Goal: Information Seeking & Learning: Check status

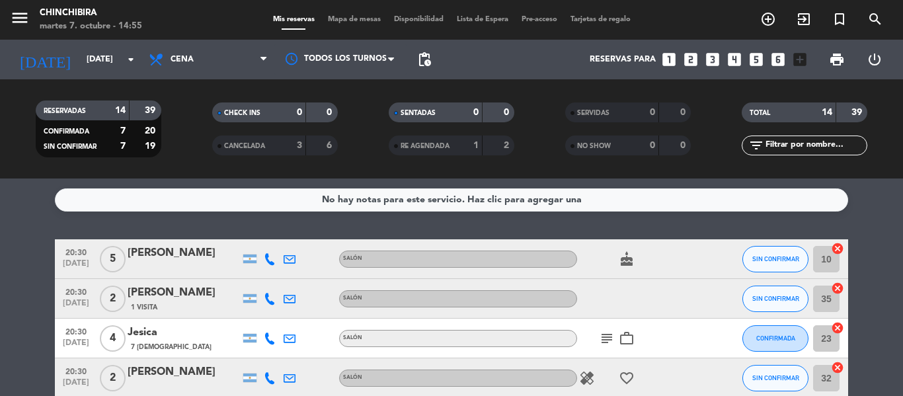
scroll to position [481, 0]
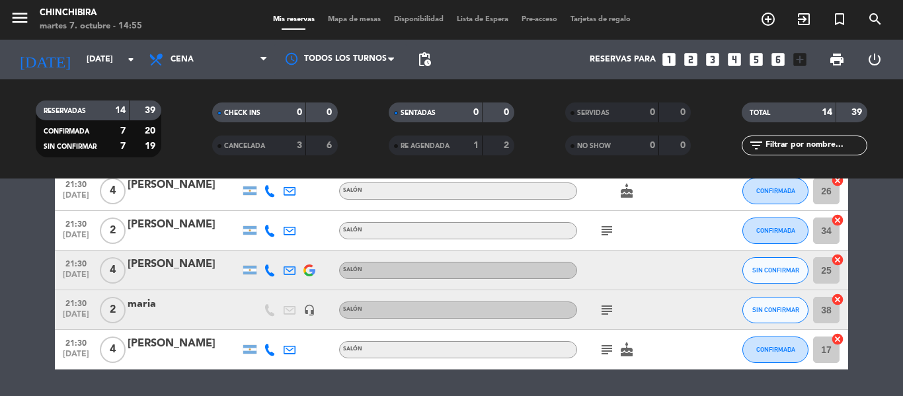
click at [604, 346] on icon "subject" at bounding box center [607, 350] width 16 height 16
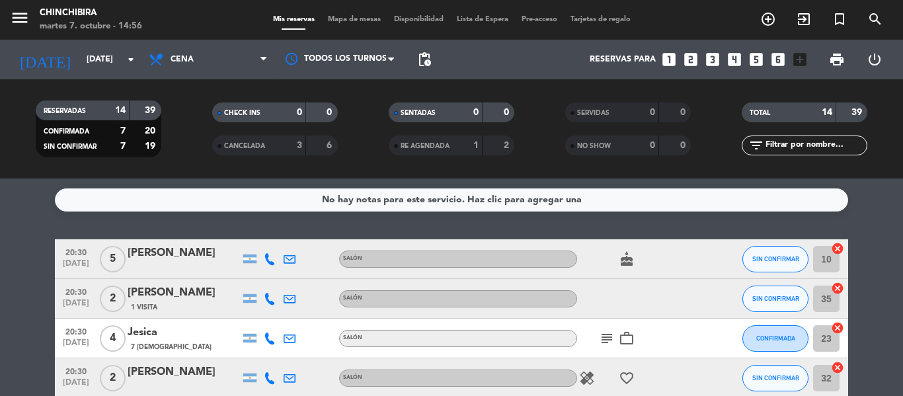
click at [600, 342] on icon "subject" at bounding box center [607, 339] width 16 height 16
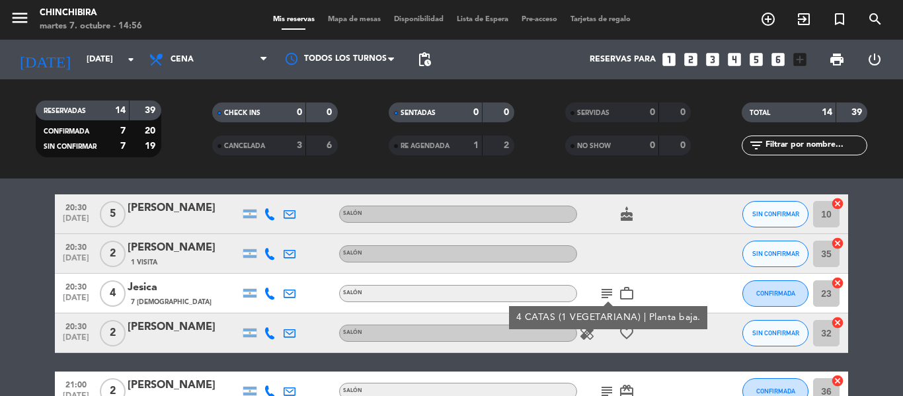
scroll to position [66, 0]
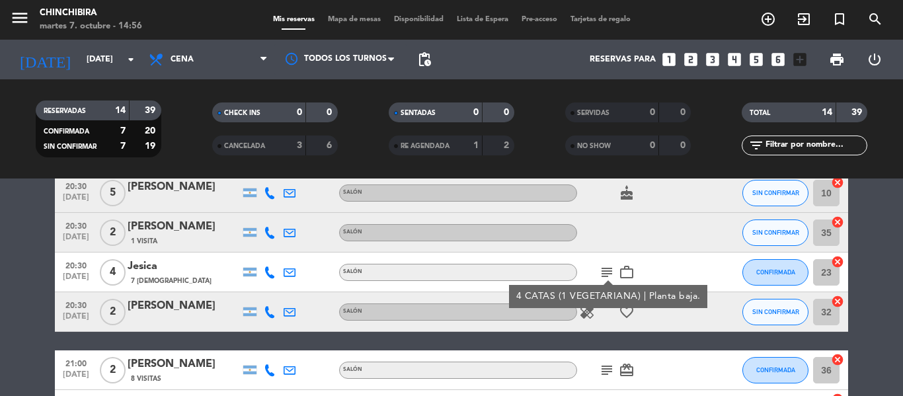
click at [603, 370] on icon "subject" at bounding box center [607, 370] width 16 height 16
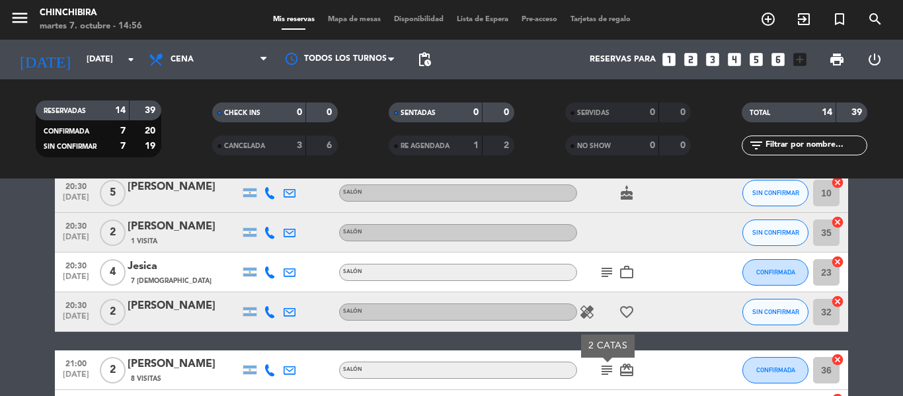
scroll to position [132, 0]
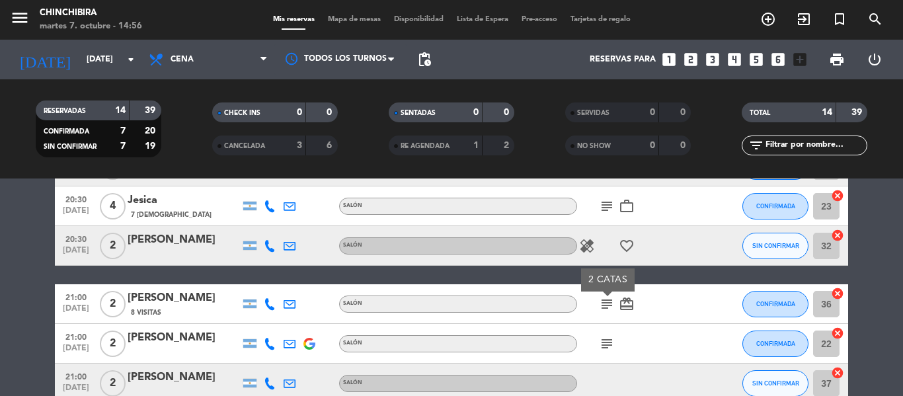
click at [610, 344] on icon "subject" at bounding box center [607, 344] width 16 height 16
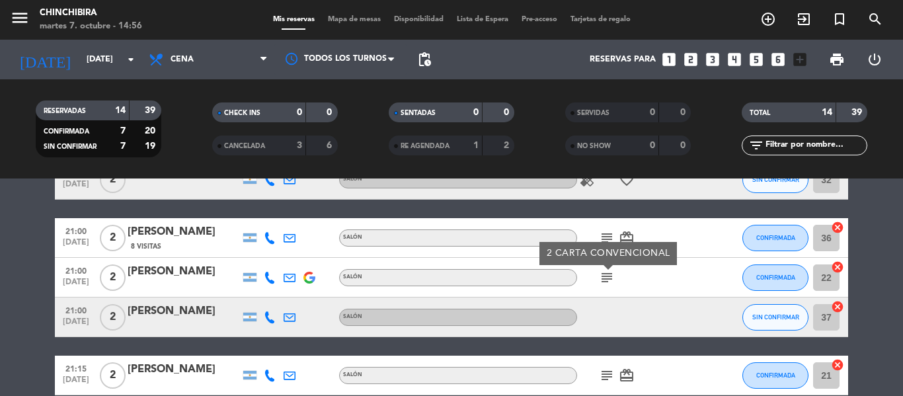
scroll to position [264, 0]
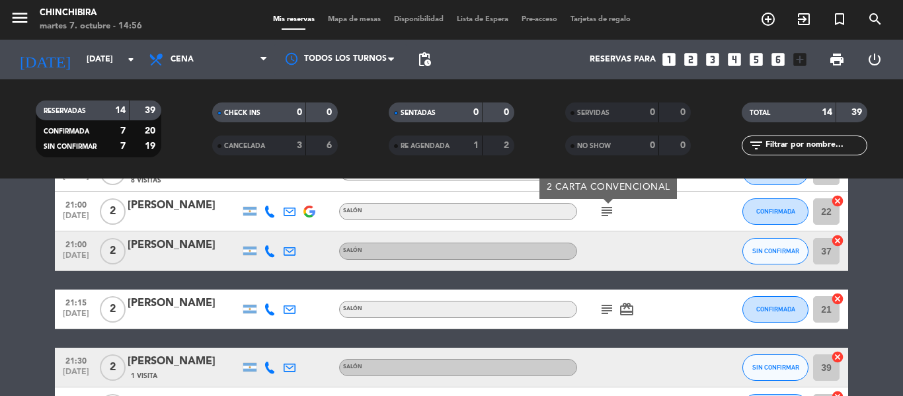
click at [604, 316] on icon "subject" at bounding box center [607, 309] width 16 height 16
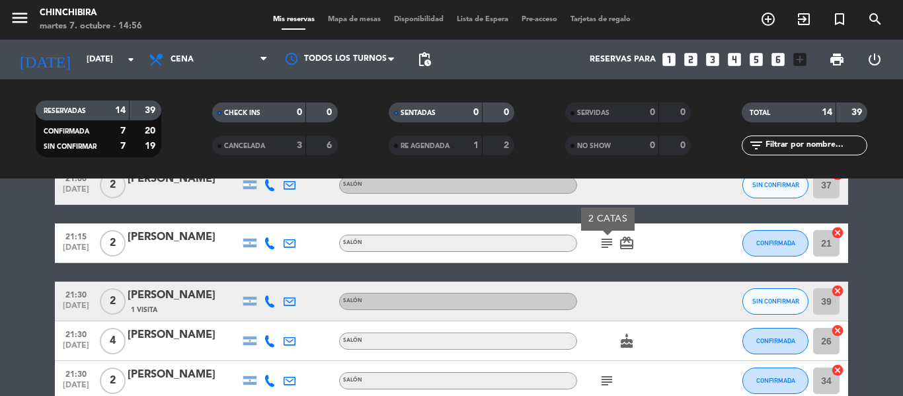
scroll to position [397, 0]
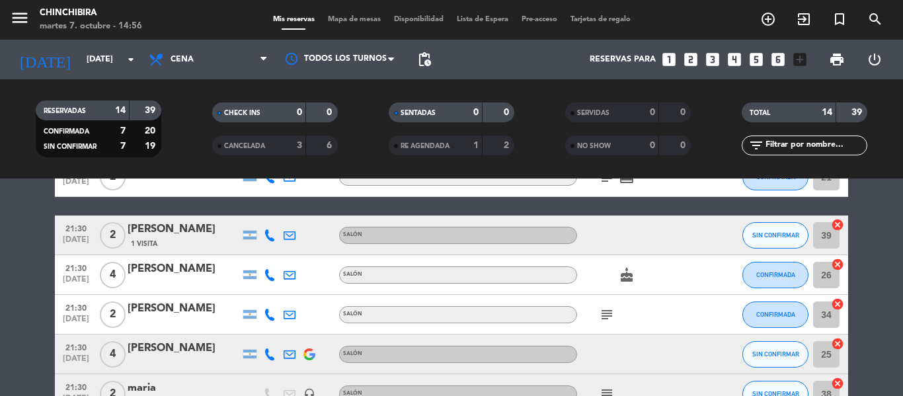
click at [608, 316] on icon "subject" at bounding box center [607, 315] width 16 height 16
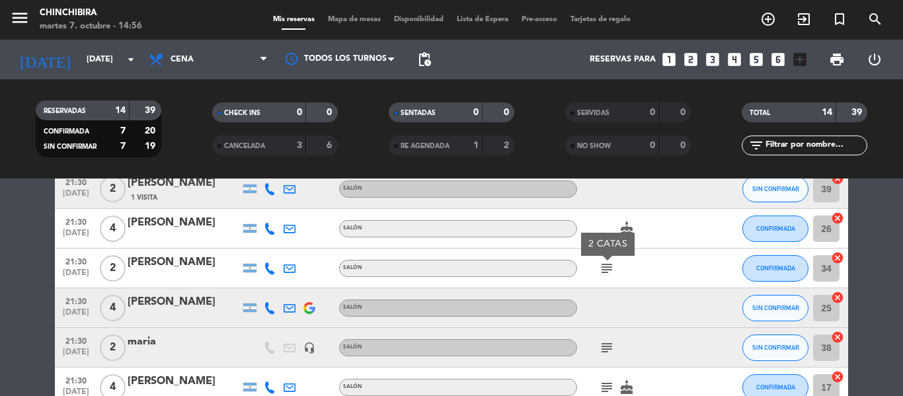
scroll to position [463, 0]
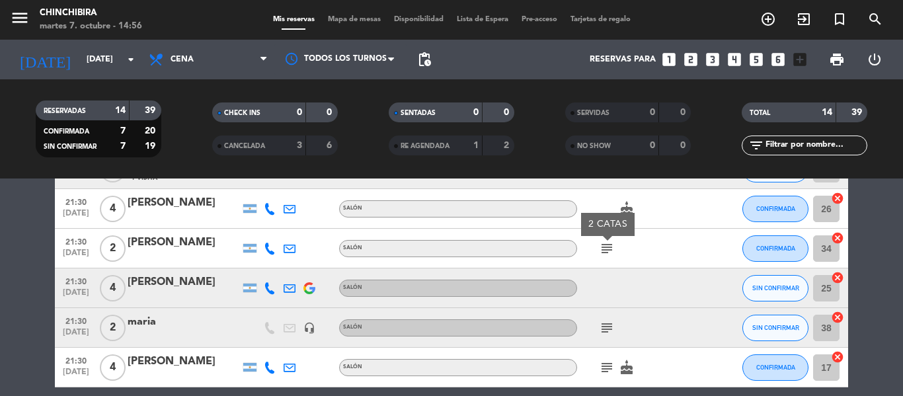
click at [609, 327] on icon "subject" at bounding box center [607, 328] width 16 height 16
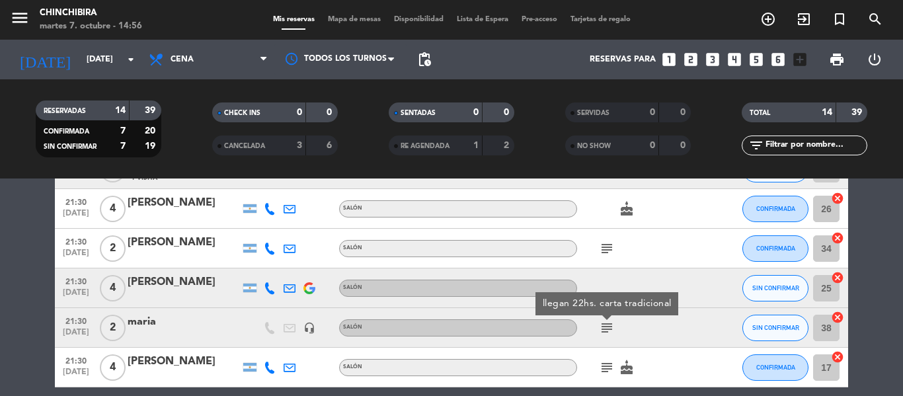
click at [613, 368] on icon "subject" at bounding box center [607, 368] width 16 height 16
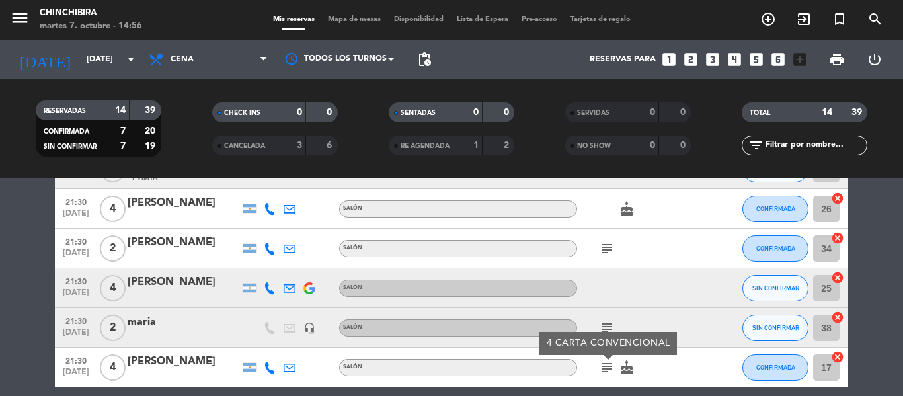
click at [673, 261] on div "subject" at bounding box center [636, 248] width 119 height 39
click at [592, 371] on div "subject cake" at bounding box center [636, 367] width 119 height 39
click at [600, 370] on icon "subject" at bounding box center [607, 368] width 16 height 16
click at [607, 323] on icon "subject" at bounding box center [607, 328] width 16 height 16
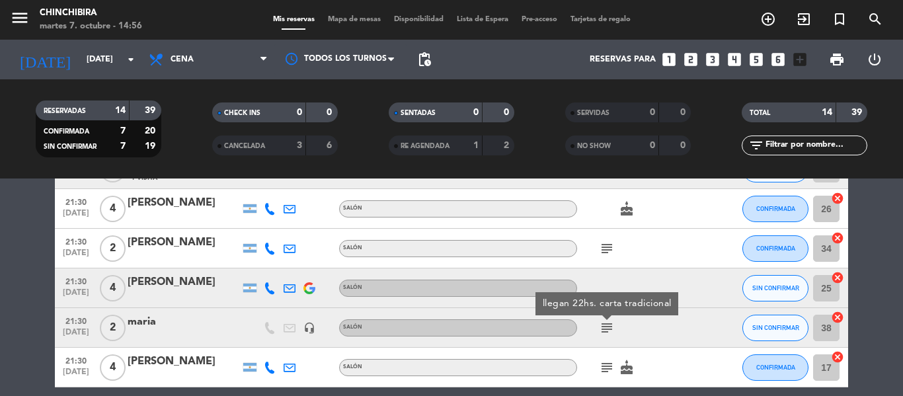
click at [634, 333] on div "subject llegan 22hs. carta tradicional" at bounding box center [636, 327] width 119 height 39
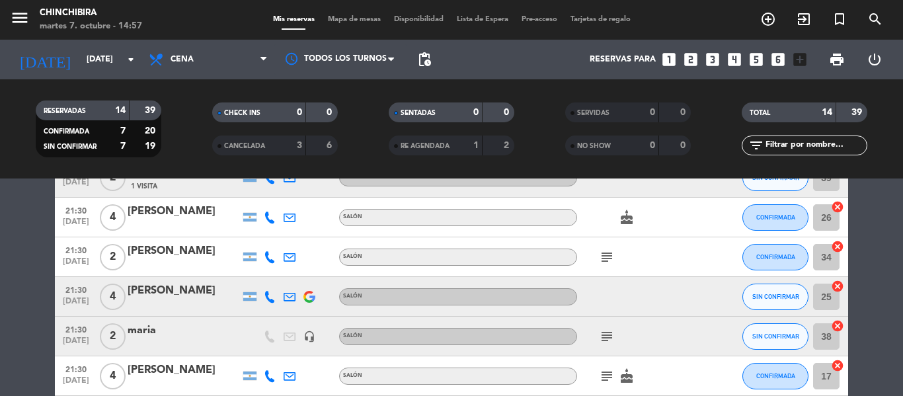
scroll to position [520, 0]
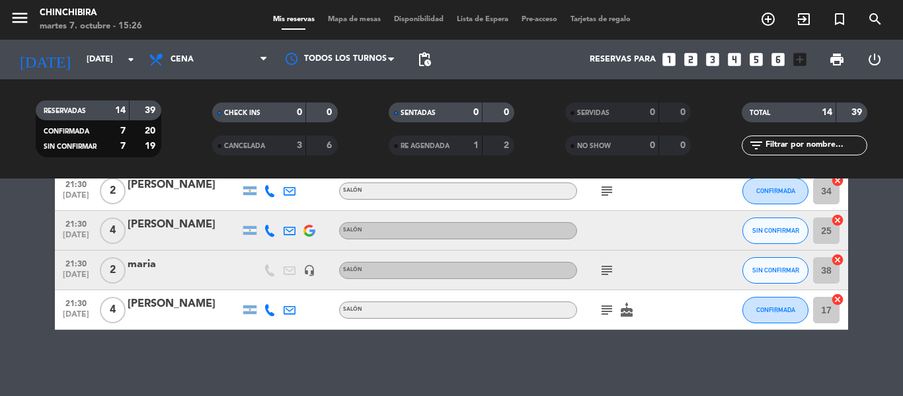
drag, startPoint x: 620, startPoint y: 318, endPoint x: 602, endPoint y: 311, distance: 19.3
click at [618, 318] on div "subject cake" at bounding box center [636, 309] width 119 height 39
click at [602, 311] on icon "subject" at bounding box center [607, 310] width 16 height 16
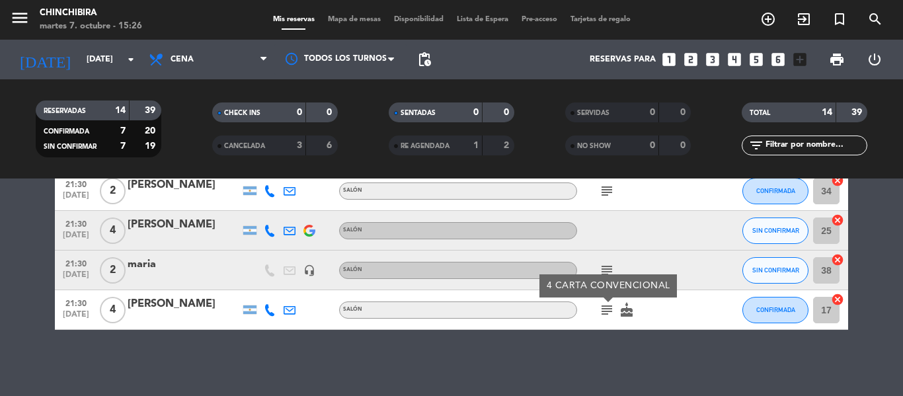
click at [606, 275] on div "4 CARTA CONVENCIONAL" at bounding box center [608, 285] width 138 height 23
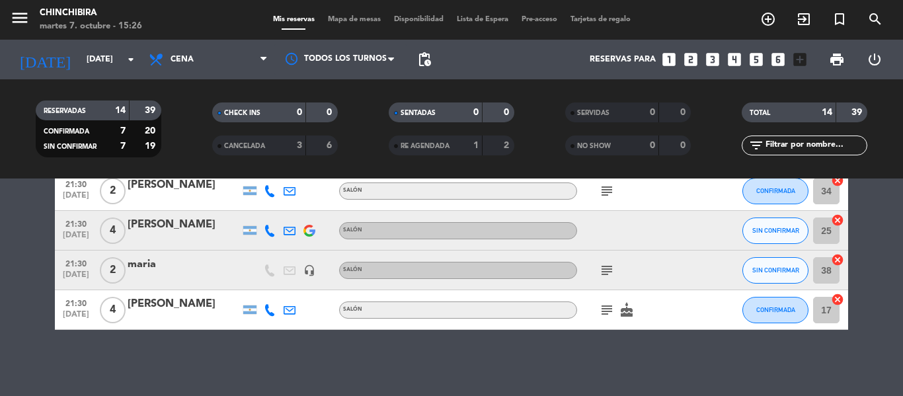
click at [606, 268] on icon "subject" at bounding box center [607, 270] width 16 height 16
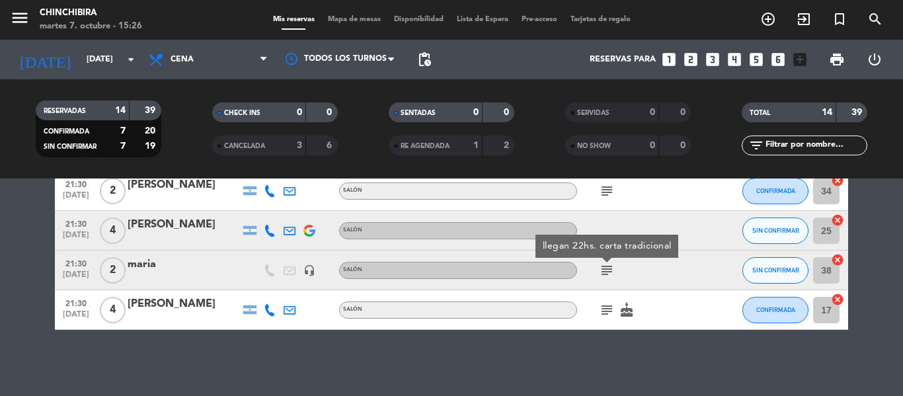
scroll to position [454, 0]
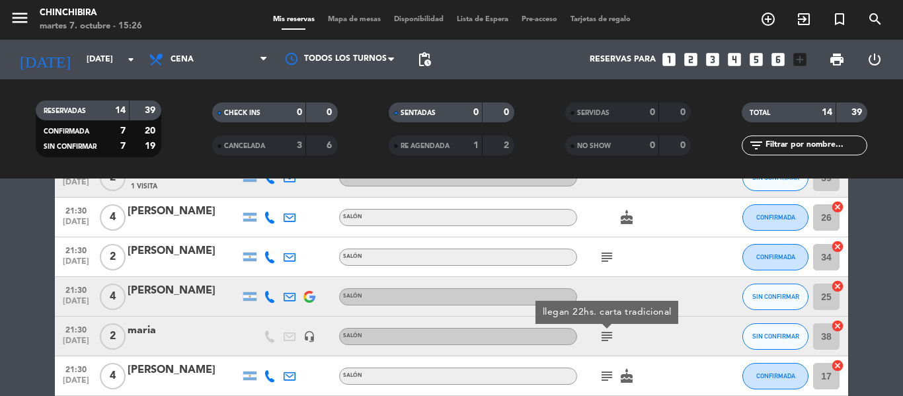
click at [598, 373] on span "subject" at bounding box center [607, 376] width 20 height 16
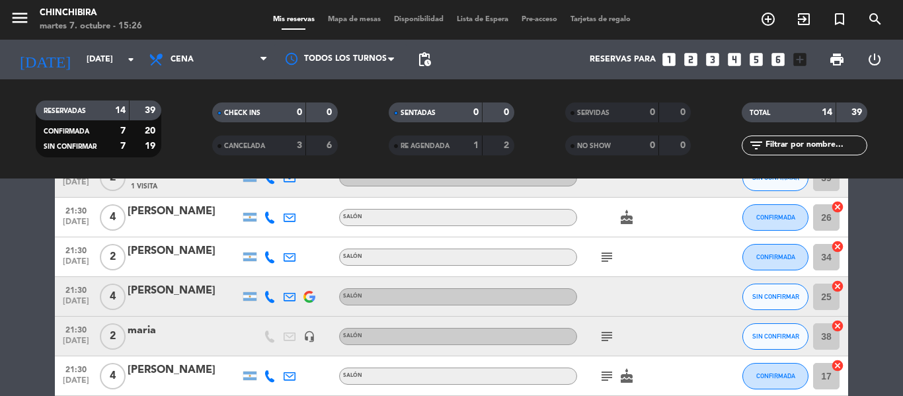
click at [606, 377] on icon "subject" at bounding box center [607, 376] width 16 height 16
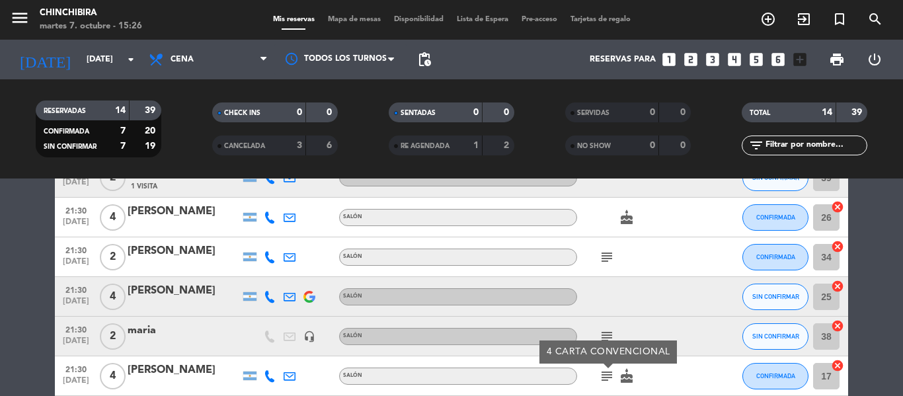
click at [606, 249] on icon "subject" at bounding box center [607, 257] width 16 height 16
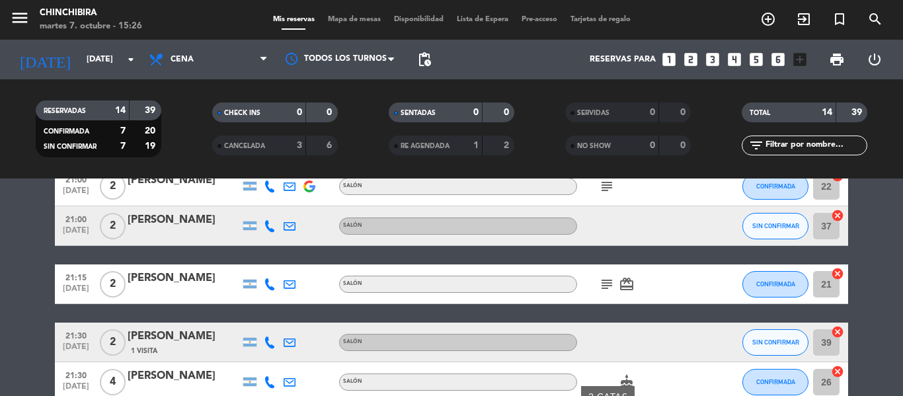
scroll to position [256, 0]
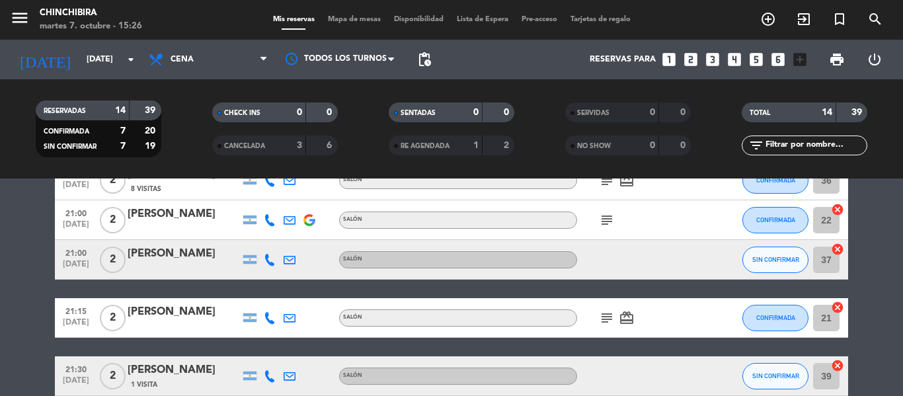
click at [604, 323] on icon "subject" at bounding box center [607, 318] width 16 height 16
click at [604, 228] on div "subject" at bounding box center [636, 219] width 119 height 39
click at [604, 226] on icon "subject" at bounding box center [607, 220] width 16 height 16
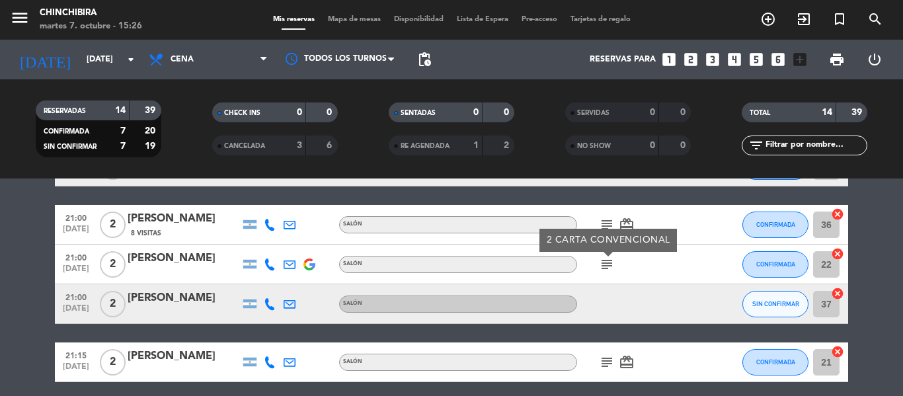
scroll to position [190, 0]
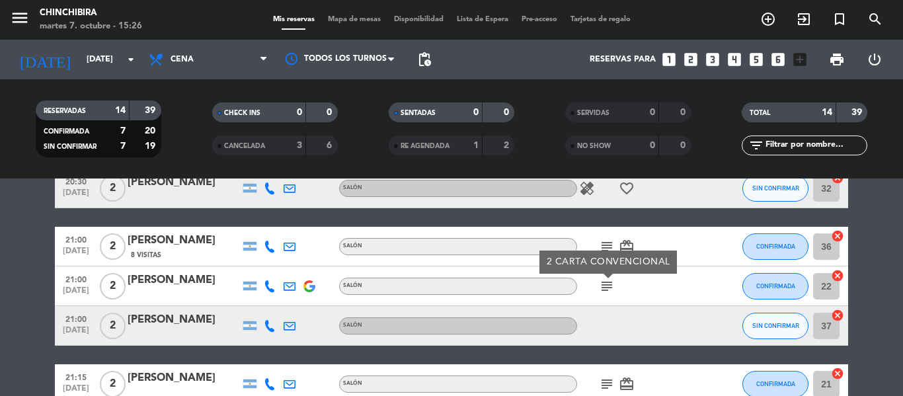
click at [605, 237] on div "subject card_giftcard" at bounding box center [636, 246] width 119 height 39
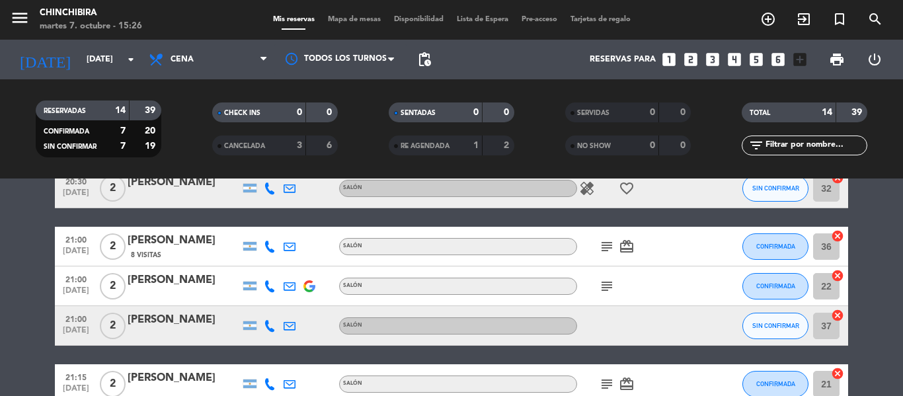
click at [604, 241] on icon "subject" at bounding box center [607, 247] width 16 height 16
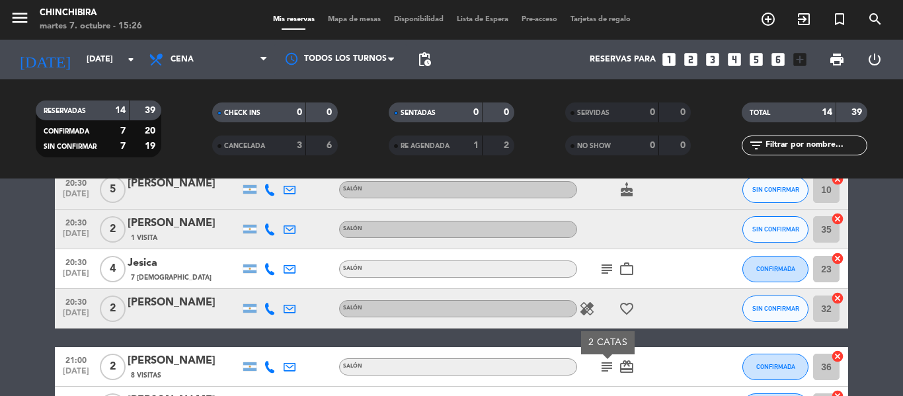
scroll to position [58, 0]
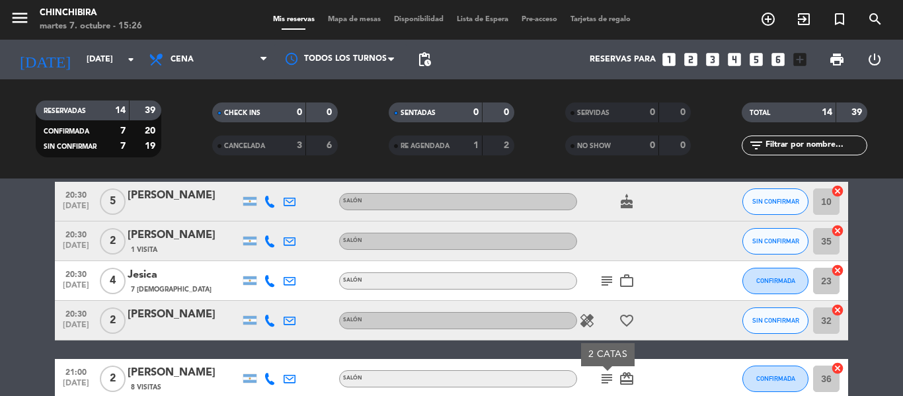
click at [599, 283] on icon "subject" at bounding box center [607, 281] width 16 height 16
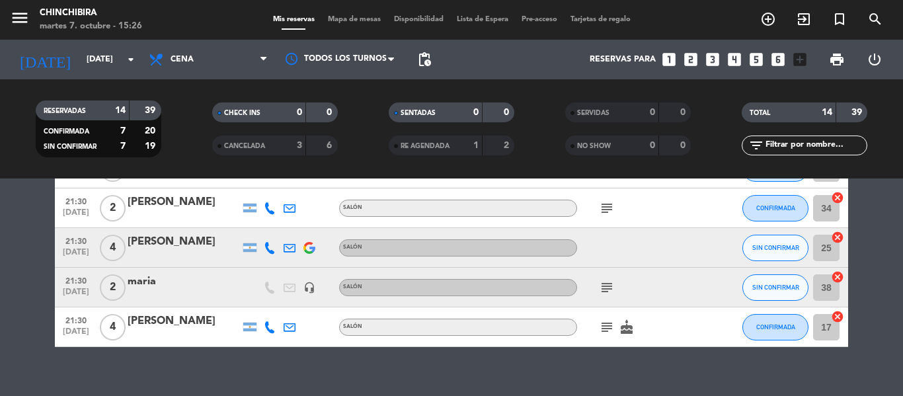
scroll to position [520, 0]
